Goal: Task Accomplishment & Management: Use online tool/utility

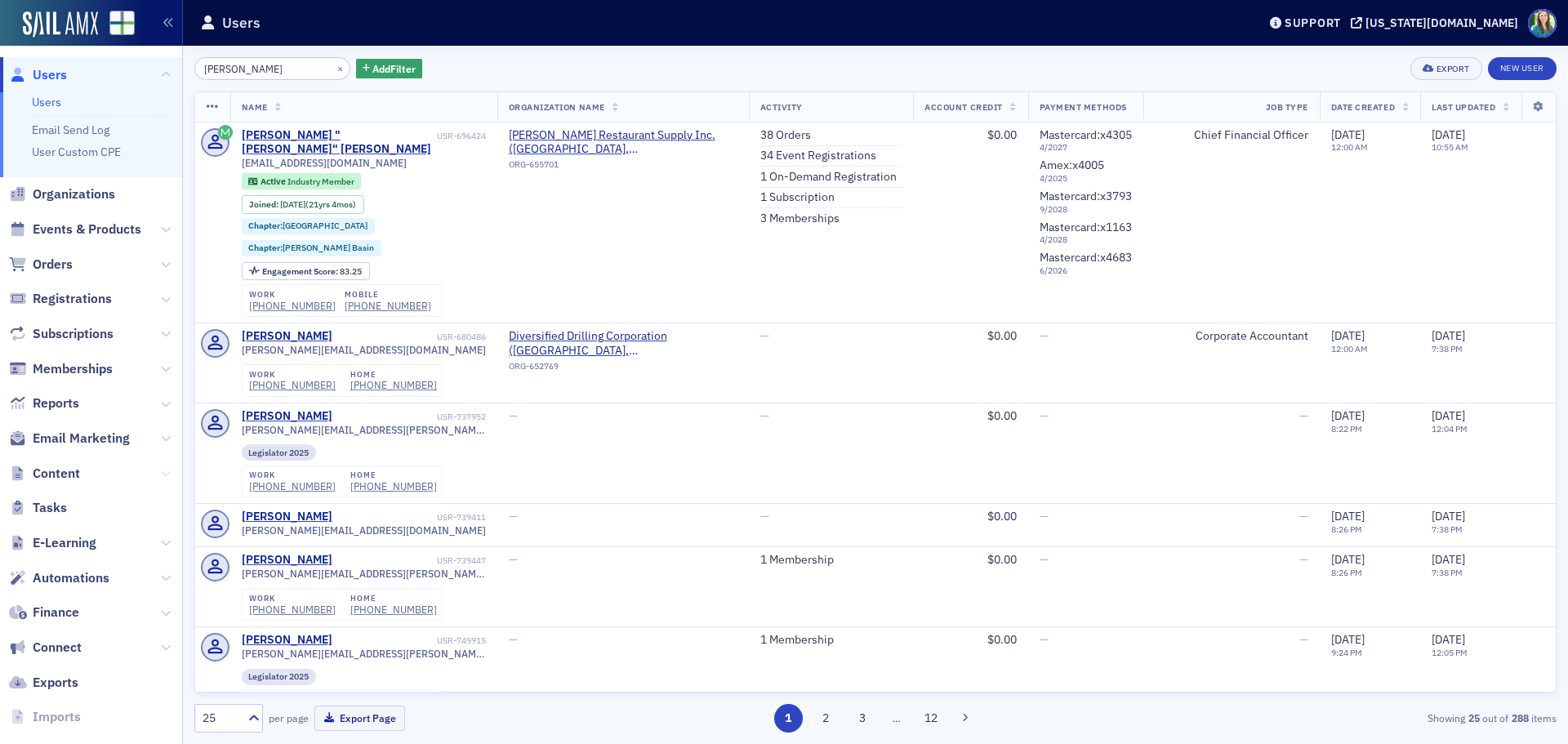
click at [161, 474] on icon at bounding box center [165, 473] width 9 height 9
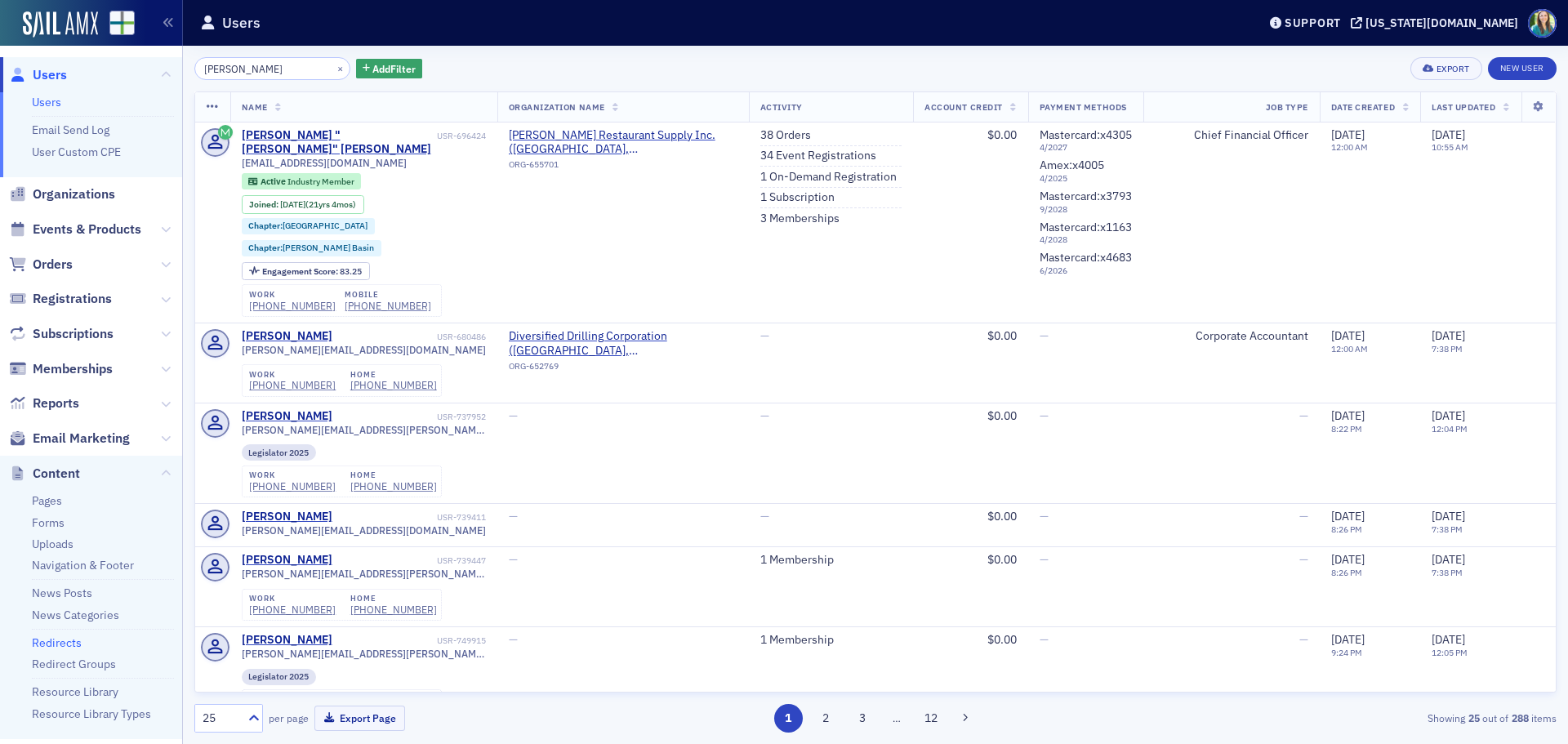
click at [70, 645] on link "Redirects" at bounding box center [56, 642] width 50 height 15
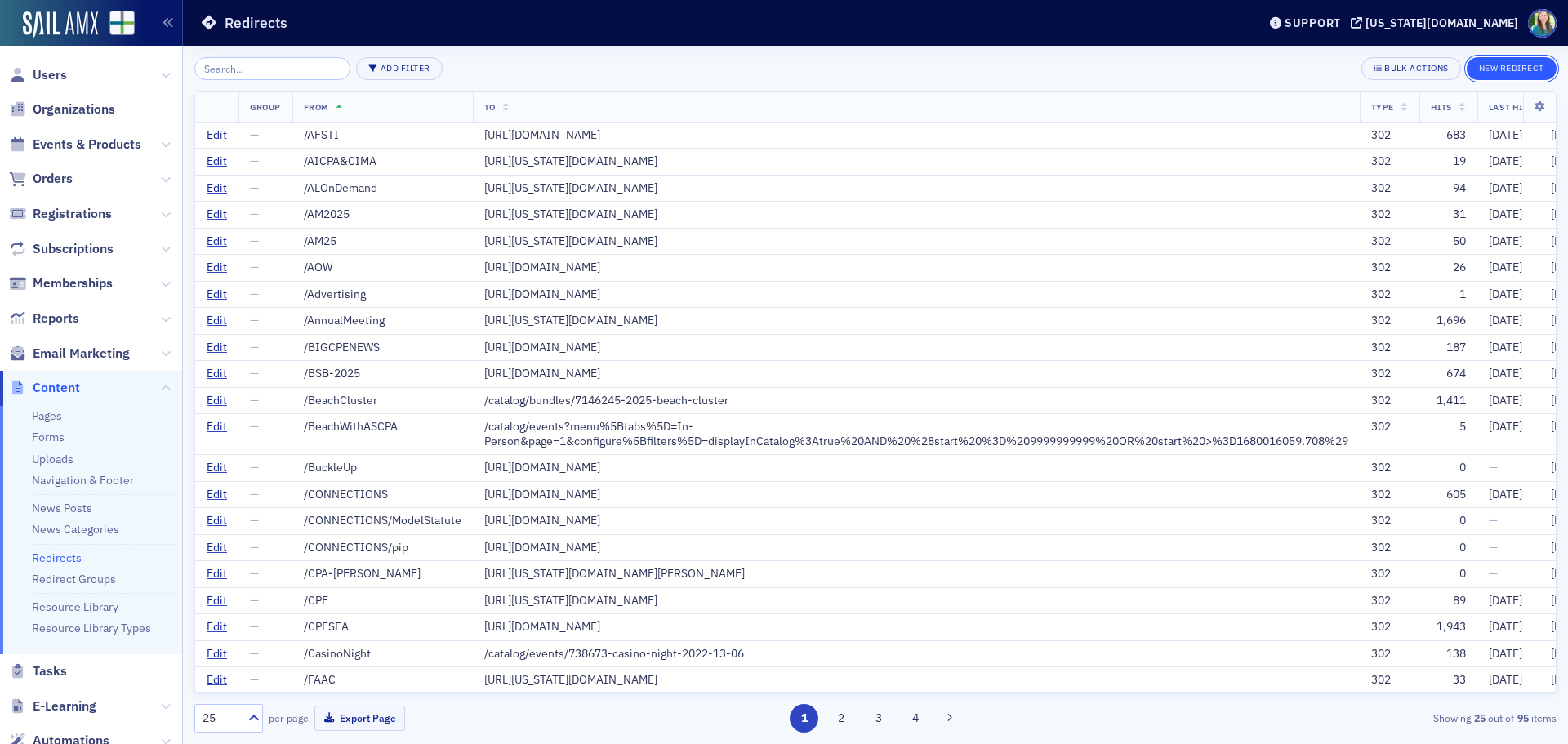
click at [1499, 77] on button "New Redirect" at bounding box center [1512, 68] width 90 height 23
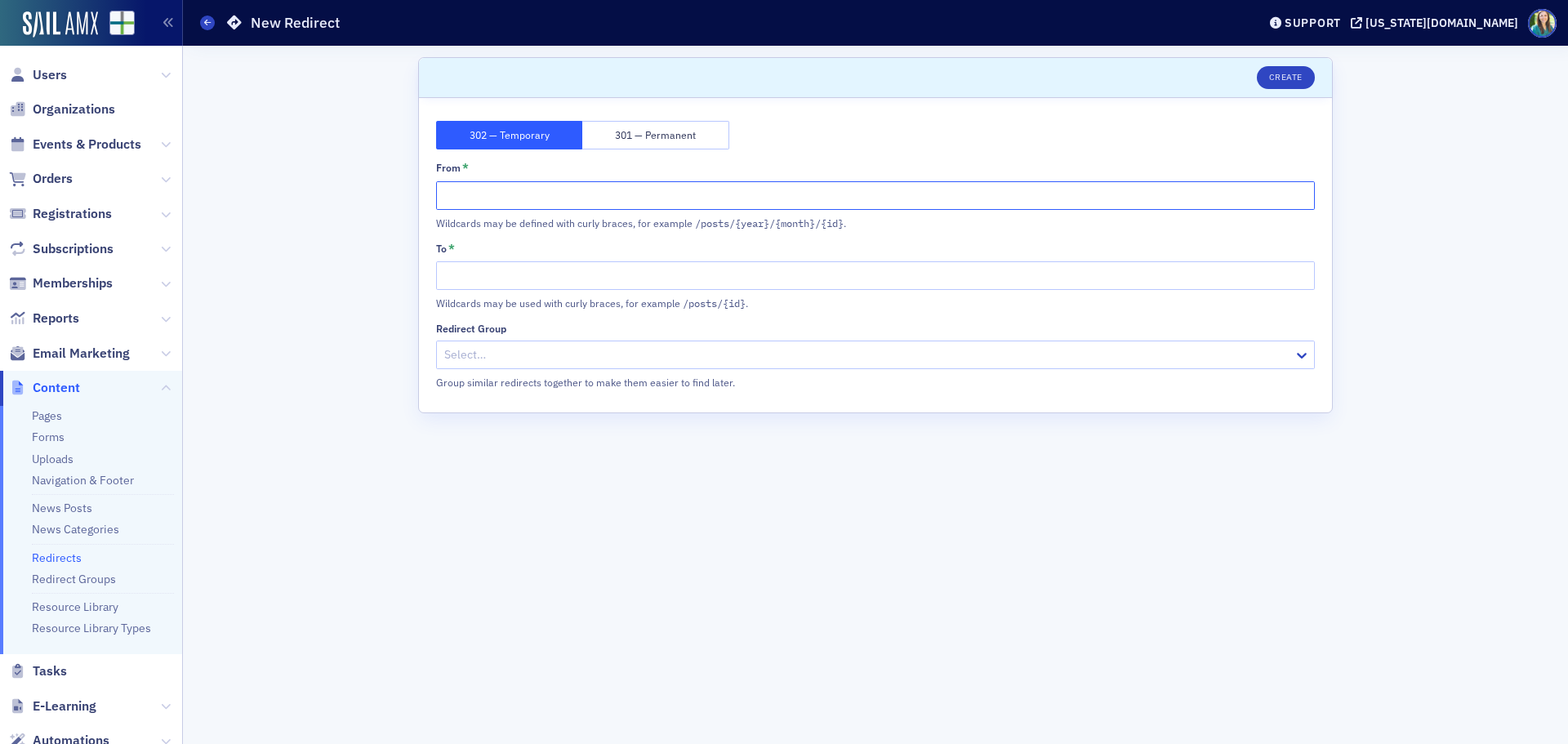
click at [462, 198] on input "From *" at bounding box center [876, 195] width 879 height 28
type input "/gaaf"
click at [466, 277] on input "To *" at bounding box center [876, 275] width 879 height 28
paste input "[URL][US_STATE][DOMAIN_NAME]"
type input "[URL][US_STATE][DOMAIN_NAME]"
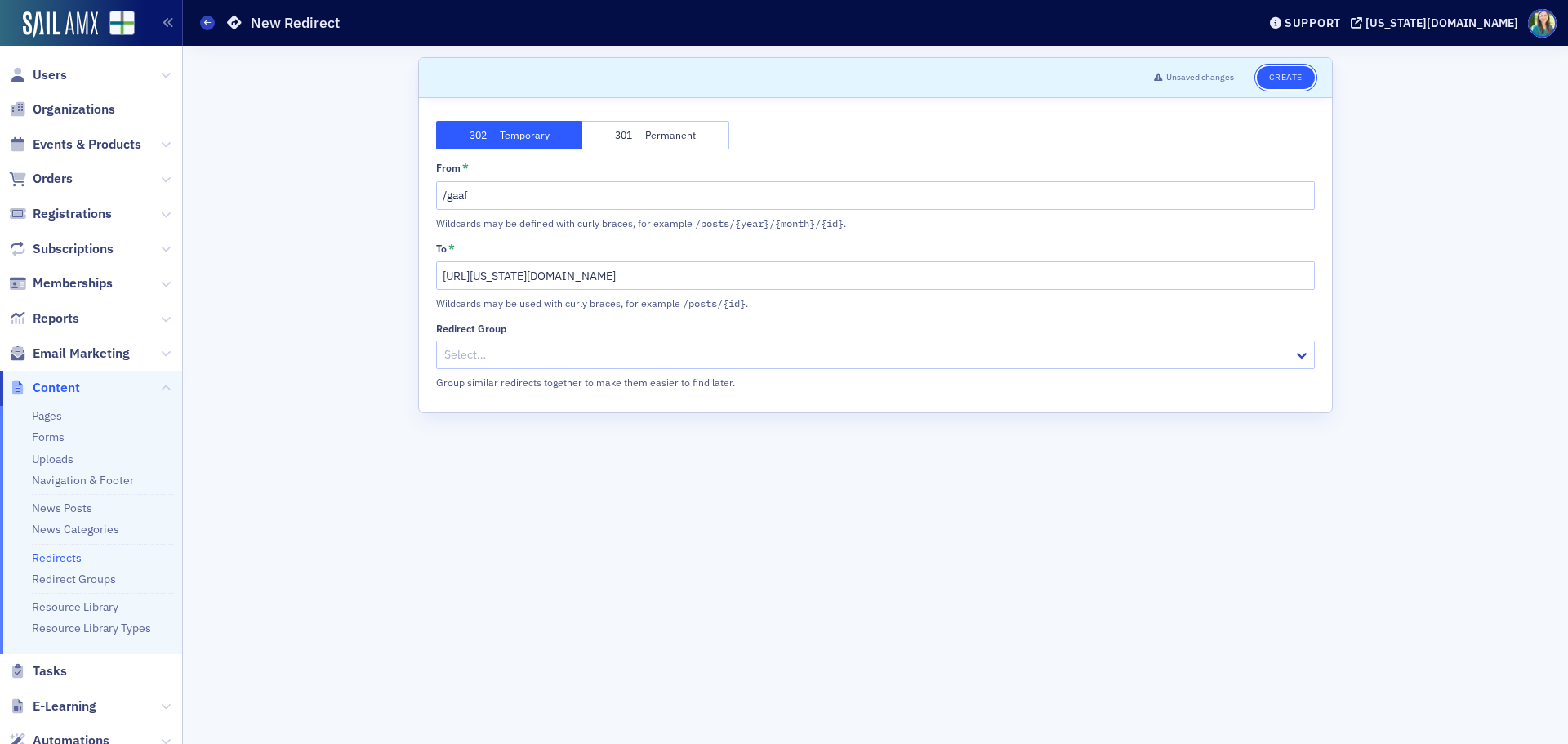
click at [1295, 80] on button "Create" at bounding box center [1286, 77] width 58 height 23
